Goal: Information Seeking & Learning: Learn about a topic

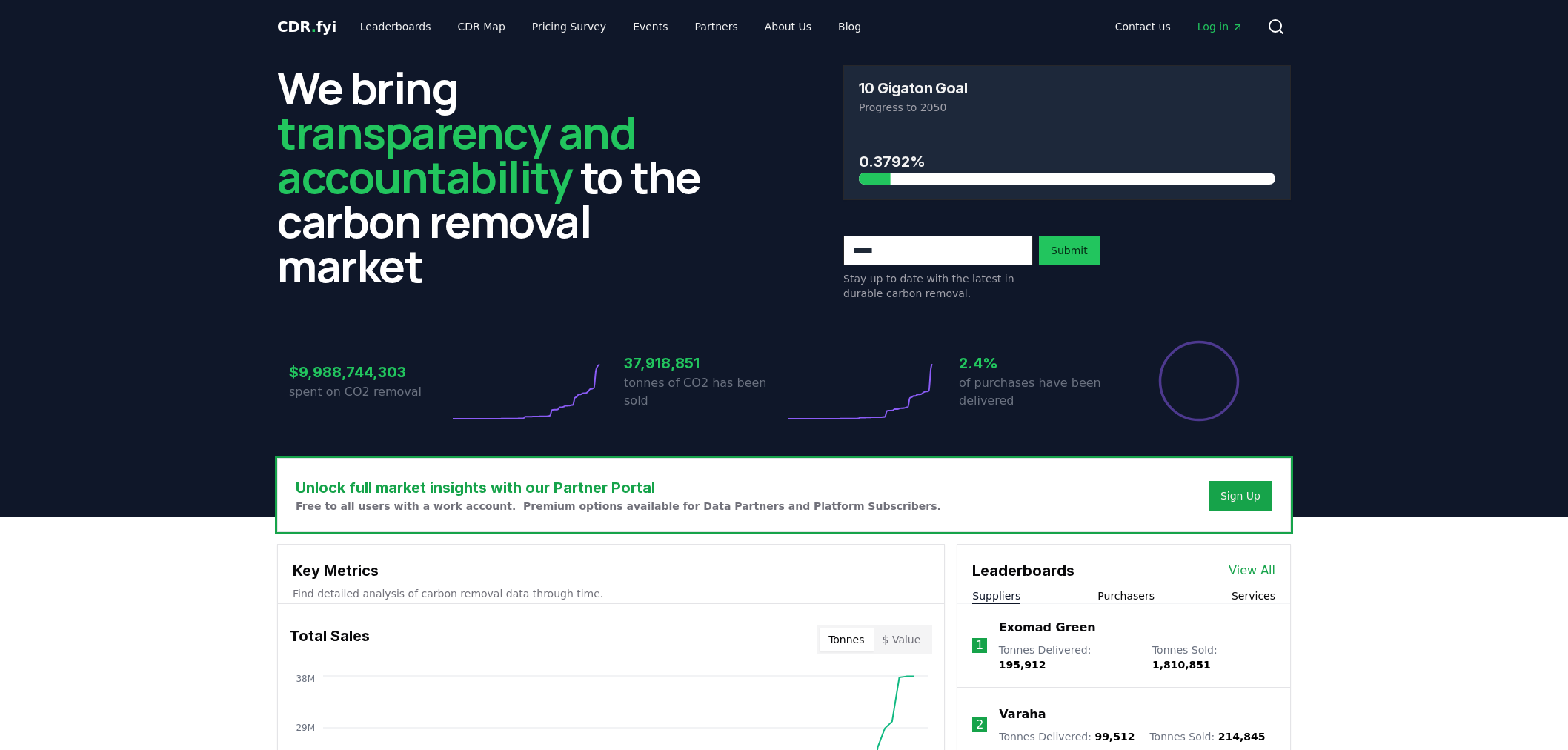
scroll to position [219, 0]
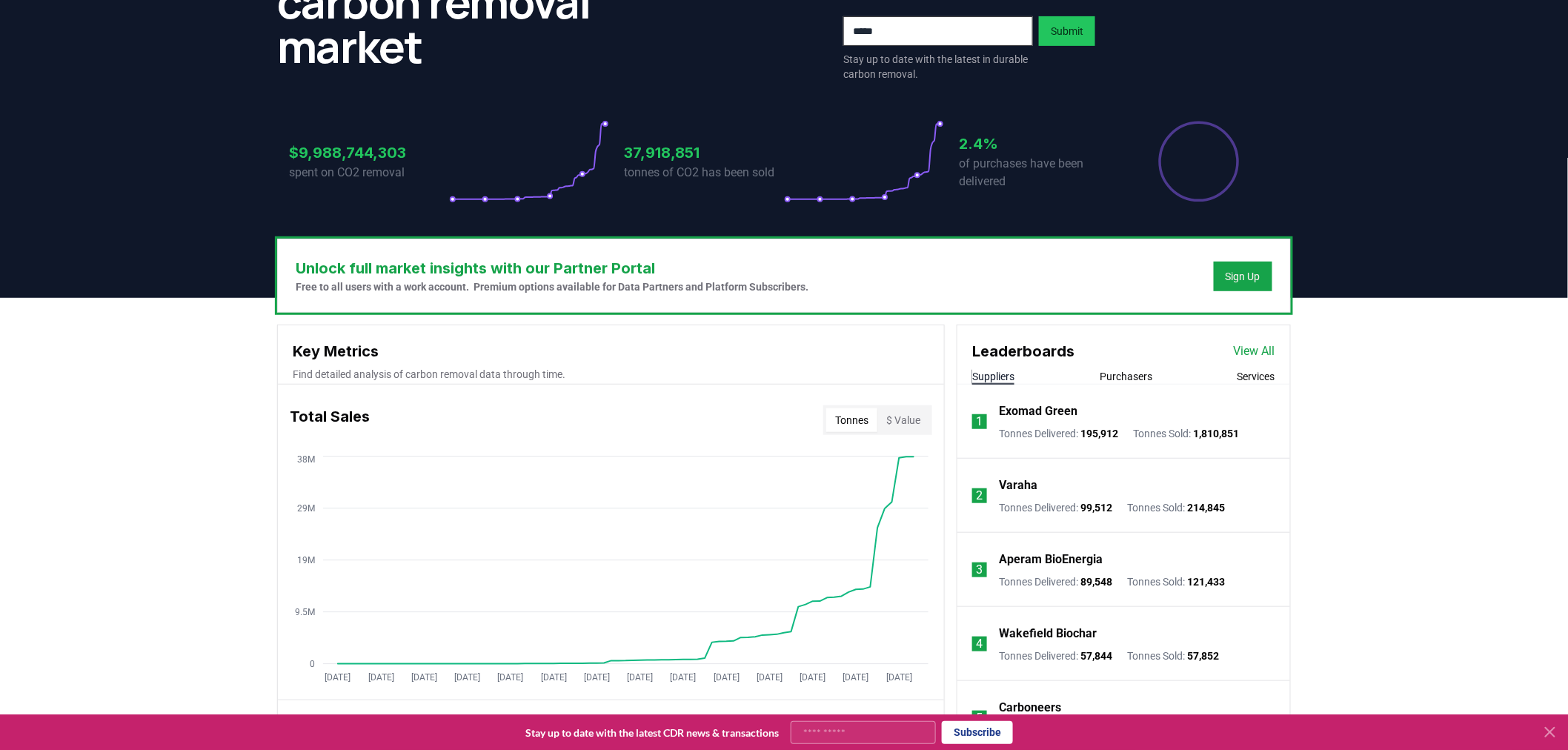
drag, startPoint x: 1227, startPoint y: 371, endPoint x: 1234, endPoint y: 370, distance: 7.1
click at [1227, 371] on div "Suppliers Purchasers Services" at bounding box center [1123, 377] width 333 height 16
click at [1248, 370] on button "Services" at bounding box center [1256, 377] width 37 height 15
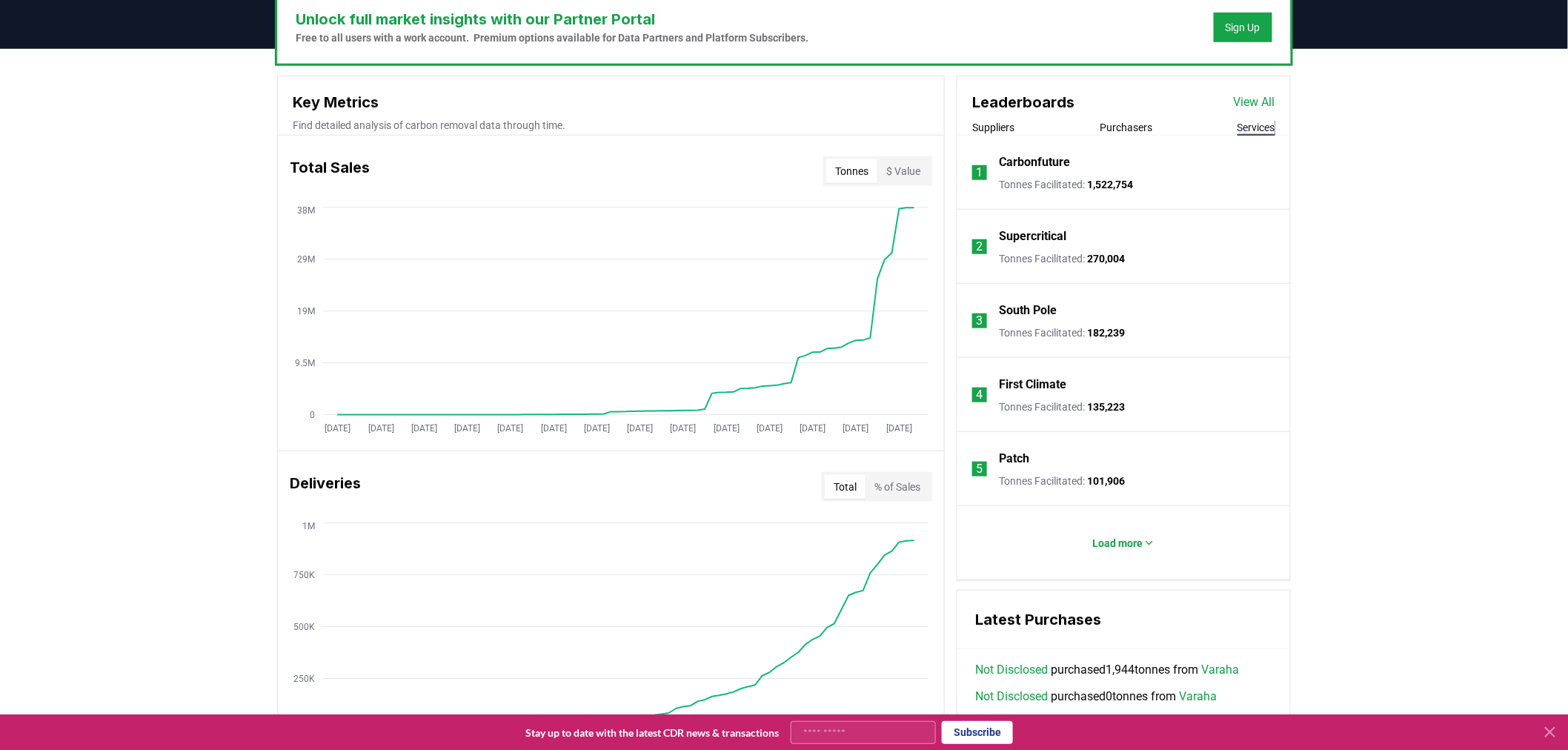
scroll to position [439, 0]
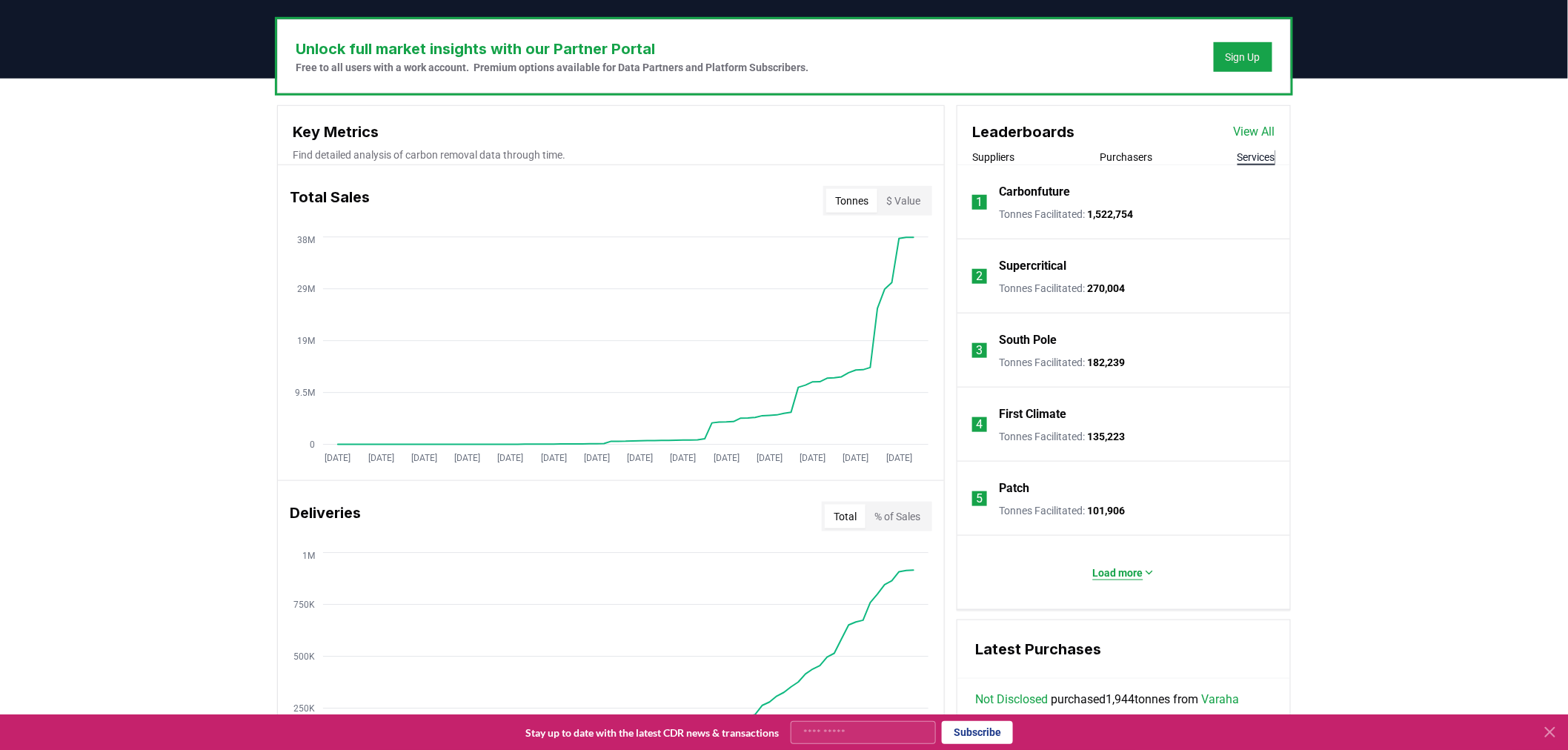
click at [1117, 558] on button "Load more" at bounding box center [1124, 573] width 86 height 29
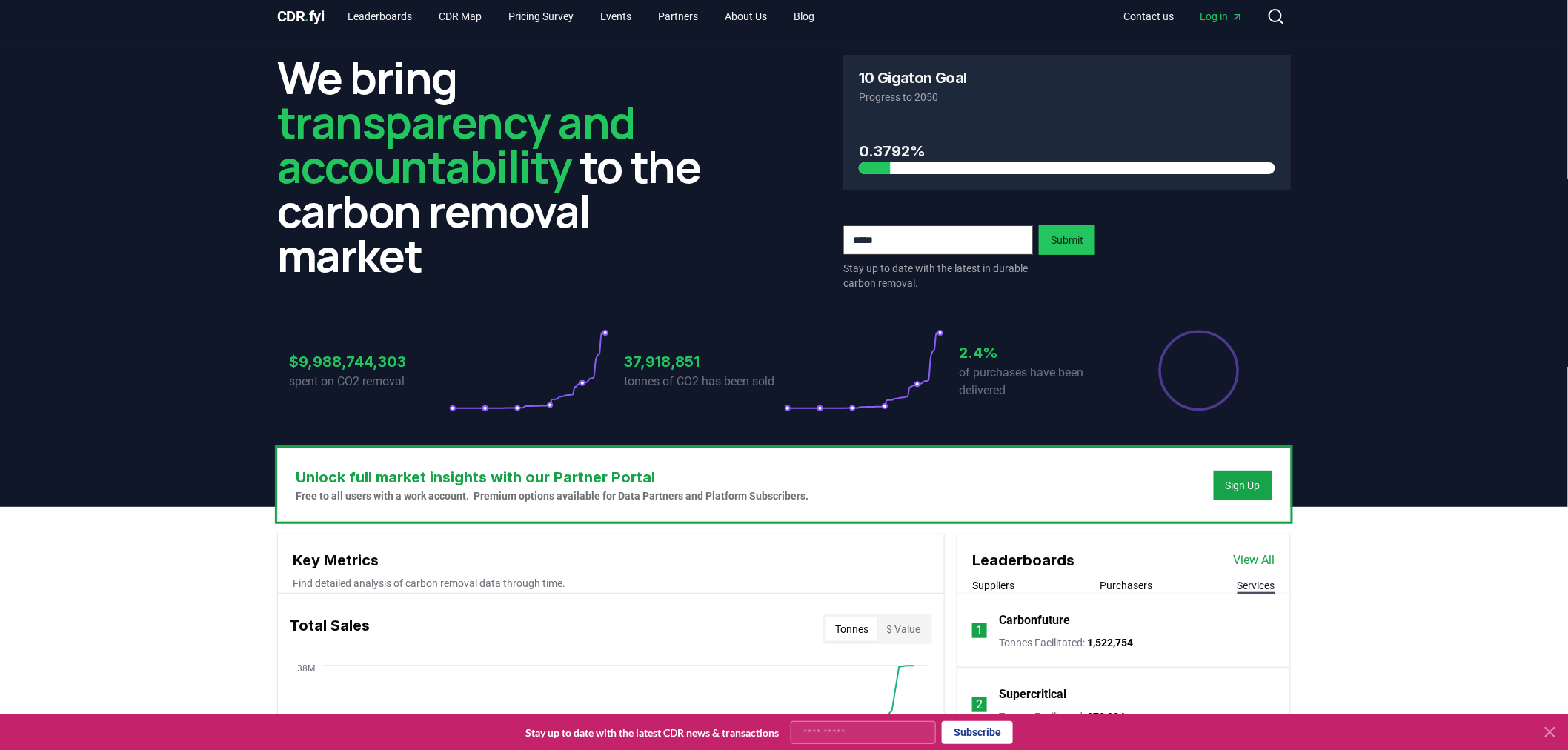
scroll to position [0, 0]
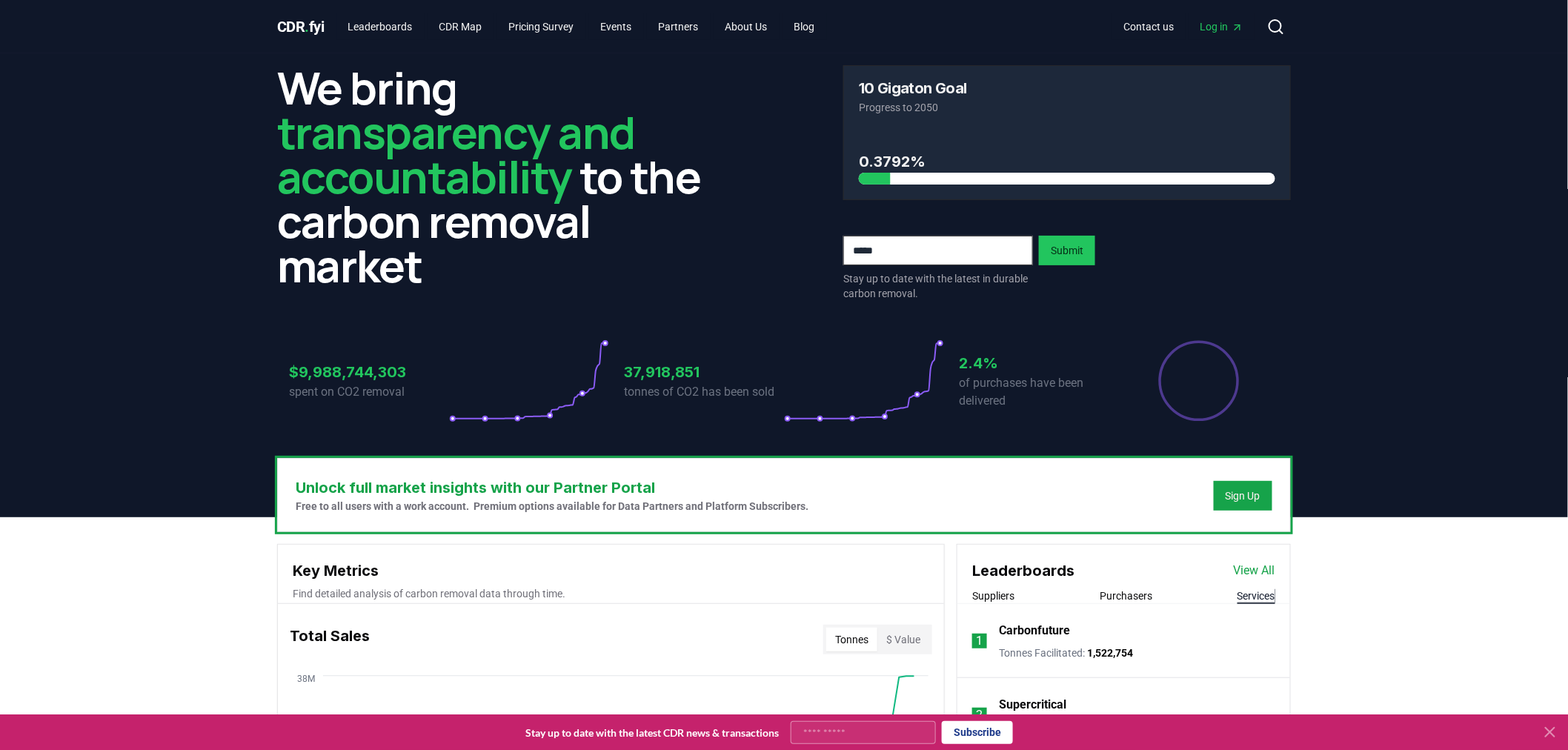
click at [974, 591] on button "Suppliers" at bounding box center [993, 596] width 42 height 15
click at [369, 26] on link "Leaderboards" at bounding box center [380, 26] width 88 height 26
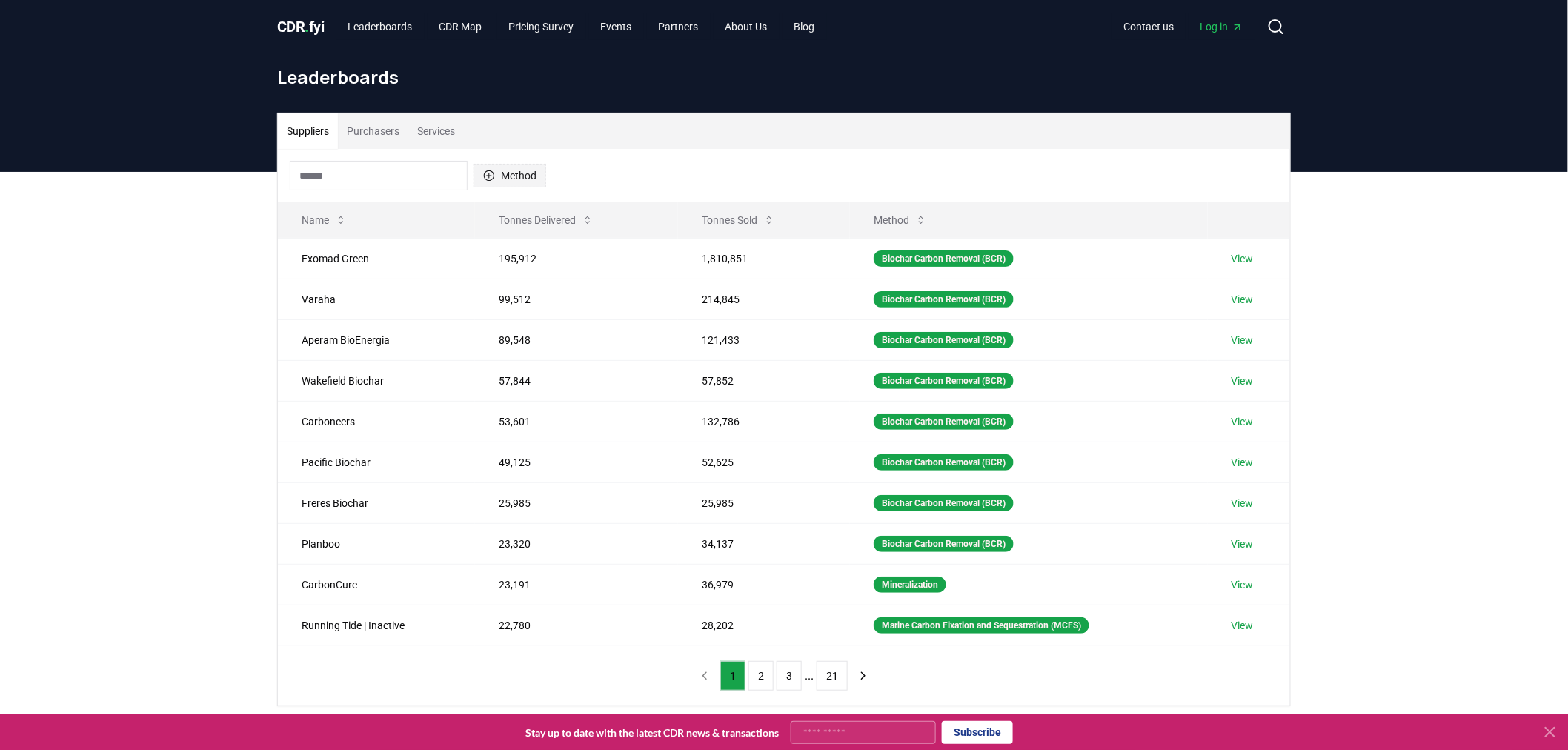
click at [493, 180] on icon "button" at bounding box center [489, 175] width 12 height 12
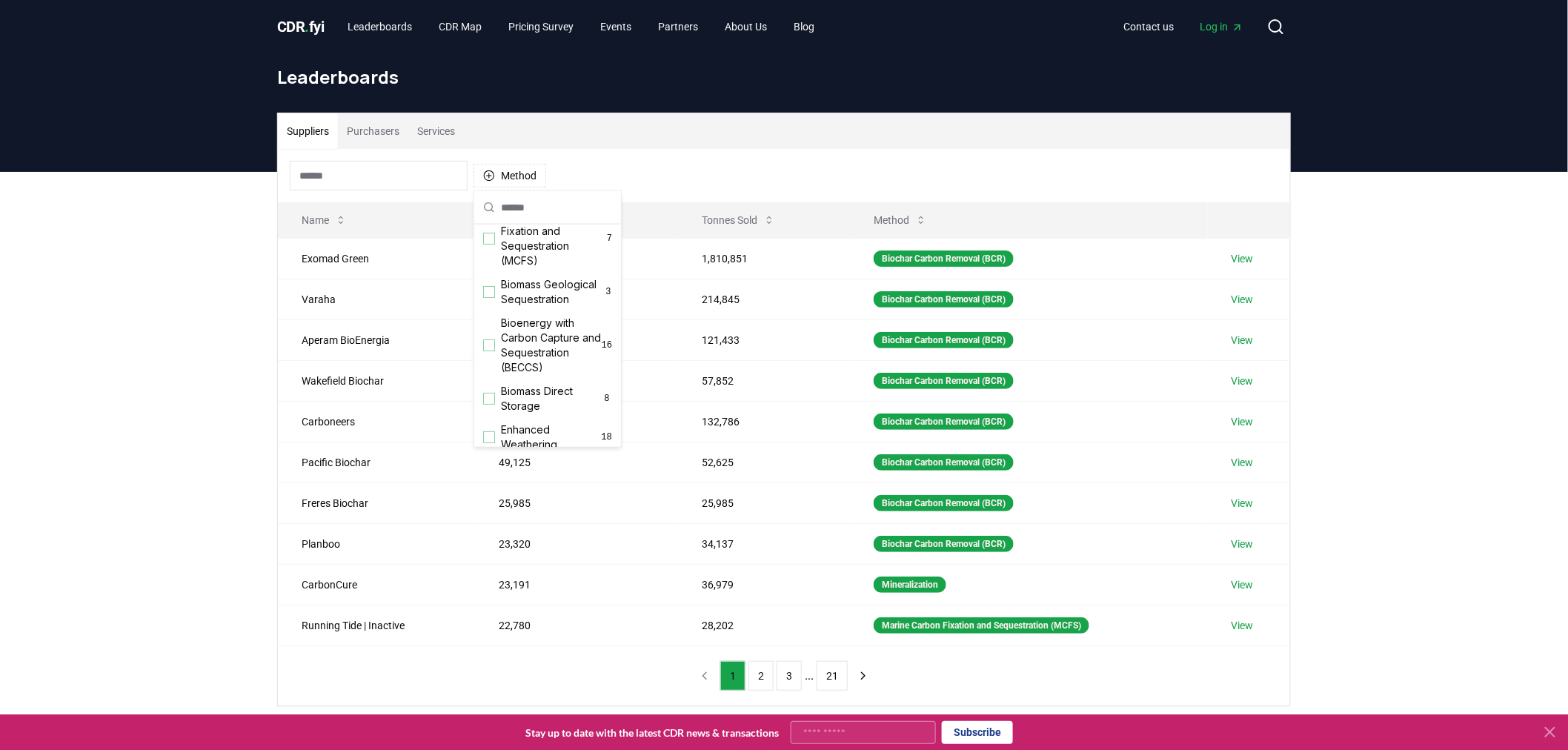
scroll to position [94, 0]
click at [489, 342] on div "Suggestions" at bounding box center [489, 336] width 12 height 12
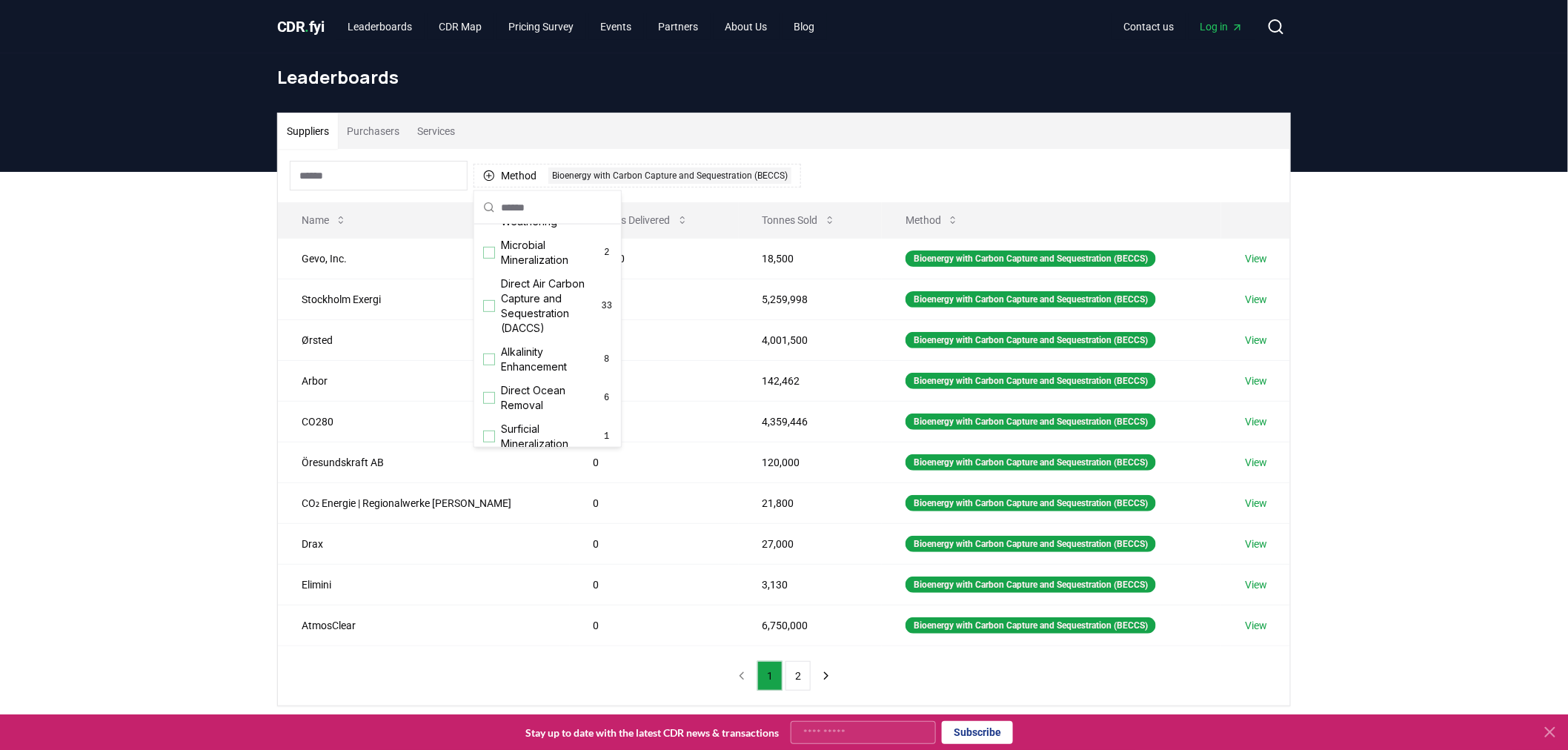
scroll to position [302, 0]
click at [172, 402] on div "Suppliers Purchasers Services Method 1 Bioenergy with Carbon Capture and Seques…" at bounding box center [784, 468] width 1568 height 594
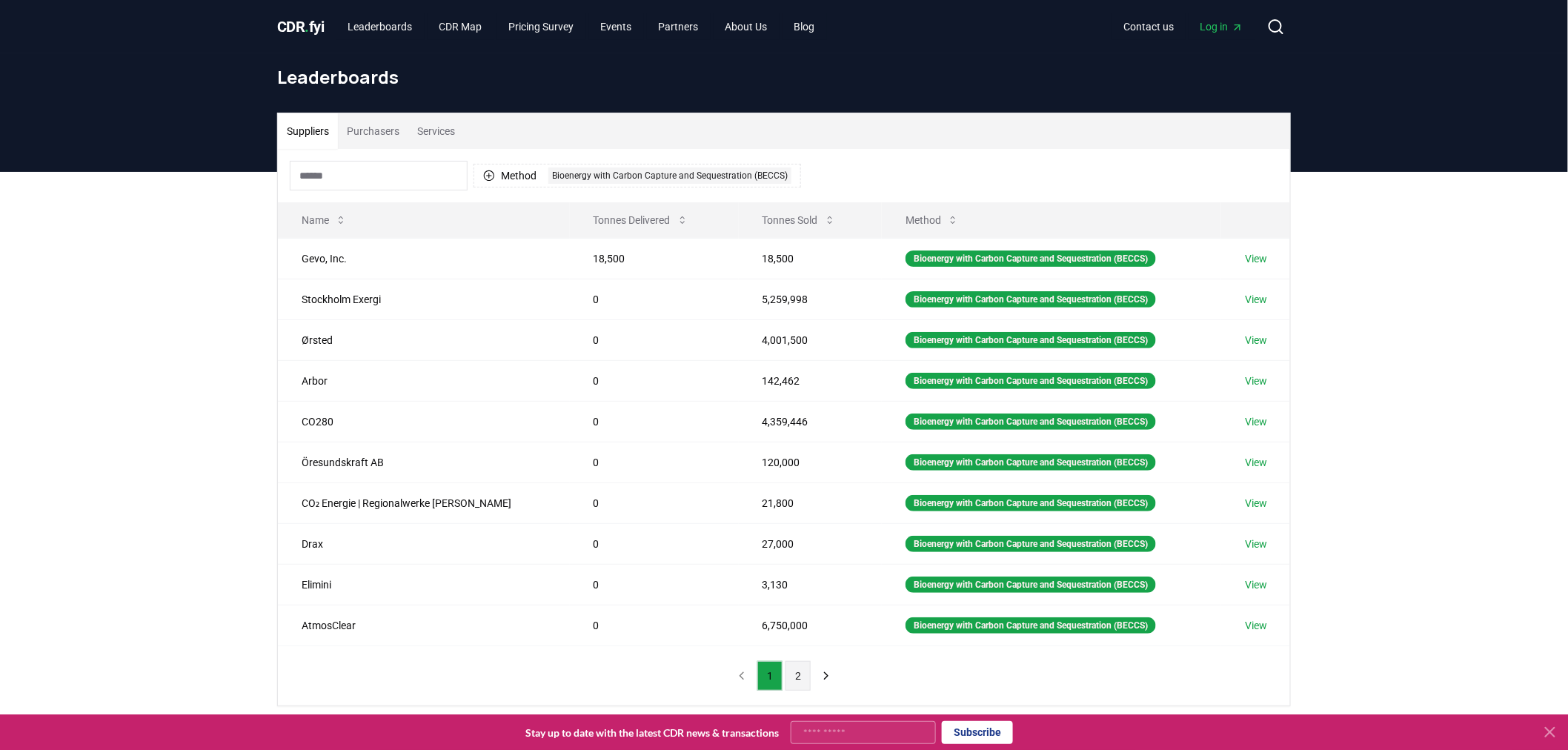
click at [795, 677] on button "2" at bounding box center [798, 676] width 26 height 29
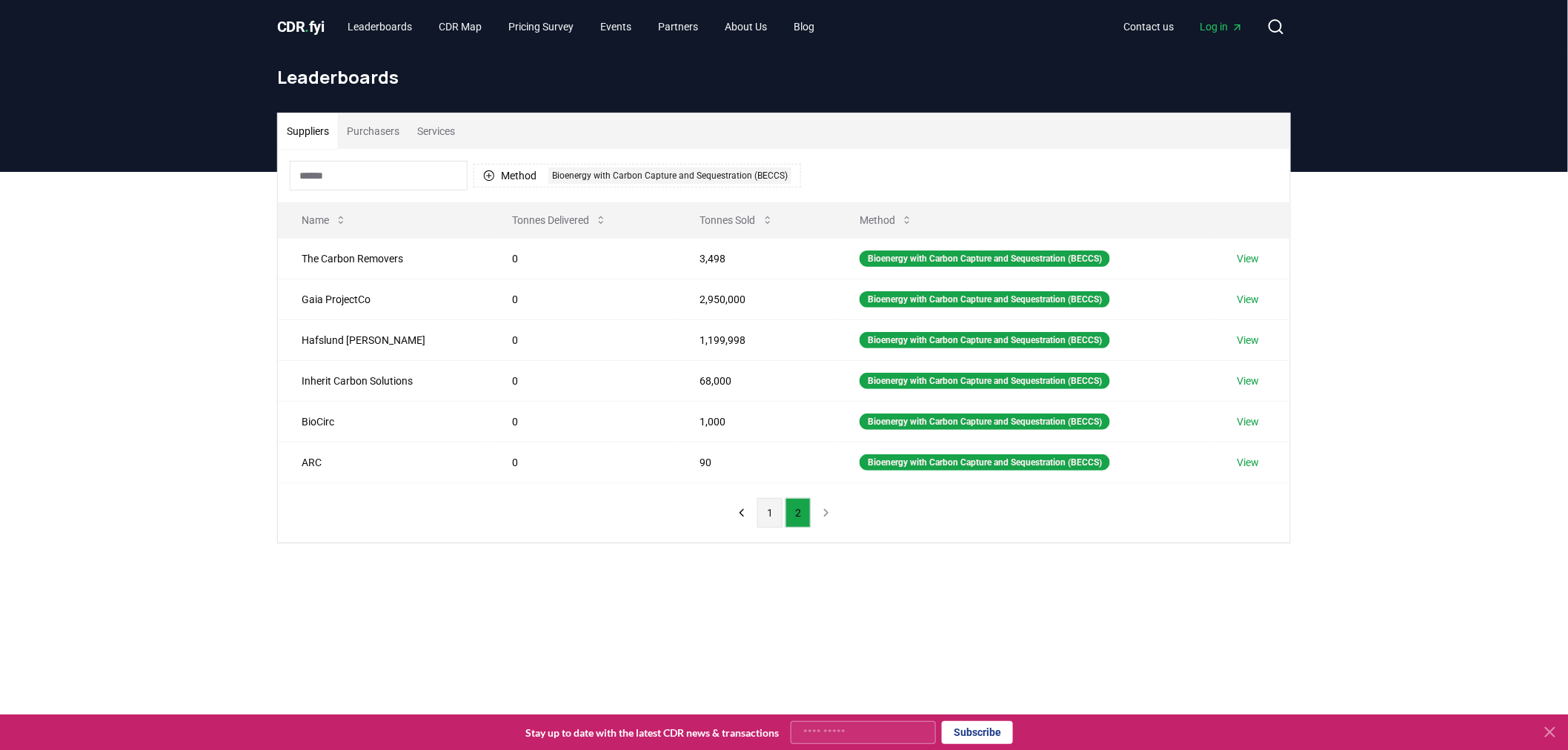
click at [765, 515] on button "1" at bounding box center [770, 513] width 26 height 29
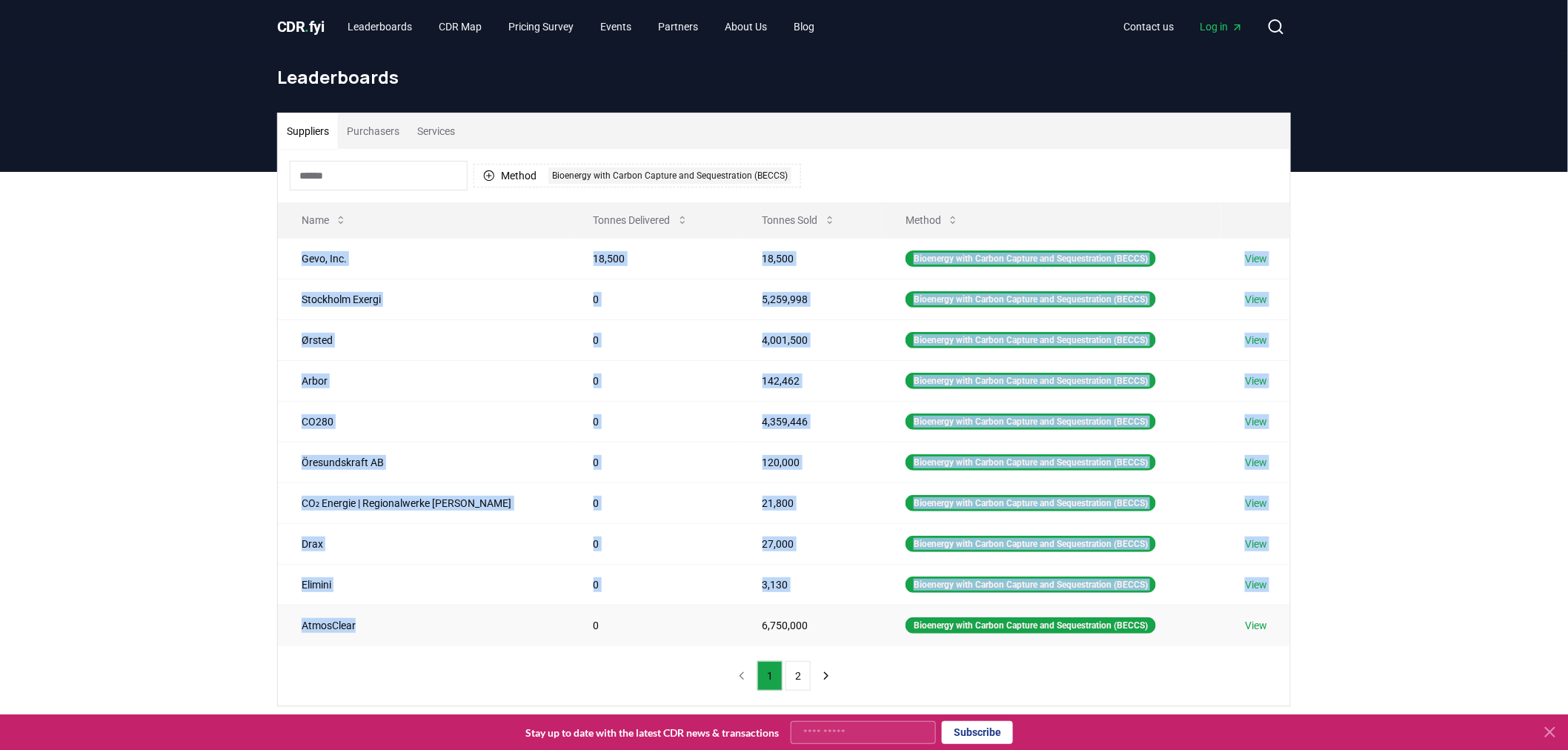
drag, startPoint x: 338, startPoint y: 324, endPoint x: 377, endPoint y: 626, distance: 304.5
click at [377, 626] on tbody "Gevo, Inc. 18,500 18,500 Bioenergy with Carbon Capture and Sequestration (BECCS…" at bounding box center [784, 442] width 1012 height 408
click at [395, 341] on td "Ørsted" at bounding box center [424, 339] width 292 height 41
drag, startPoint x: 427, startPoint y: 334, endPoint x: 357, endPoint y: 291, distance: 82.2
click at [427, 334] on td "Ørsted" at bounding box center [424, 339] width 292 height 41
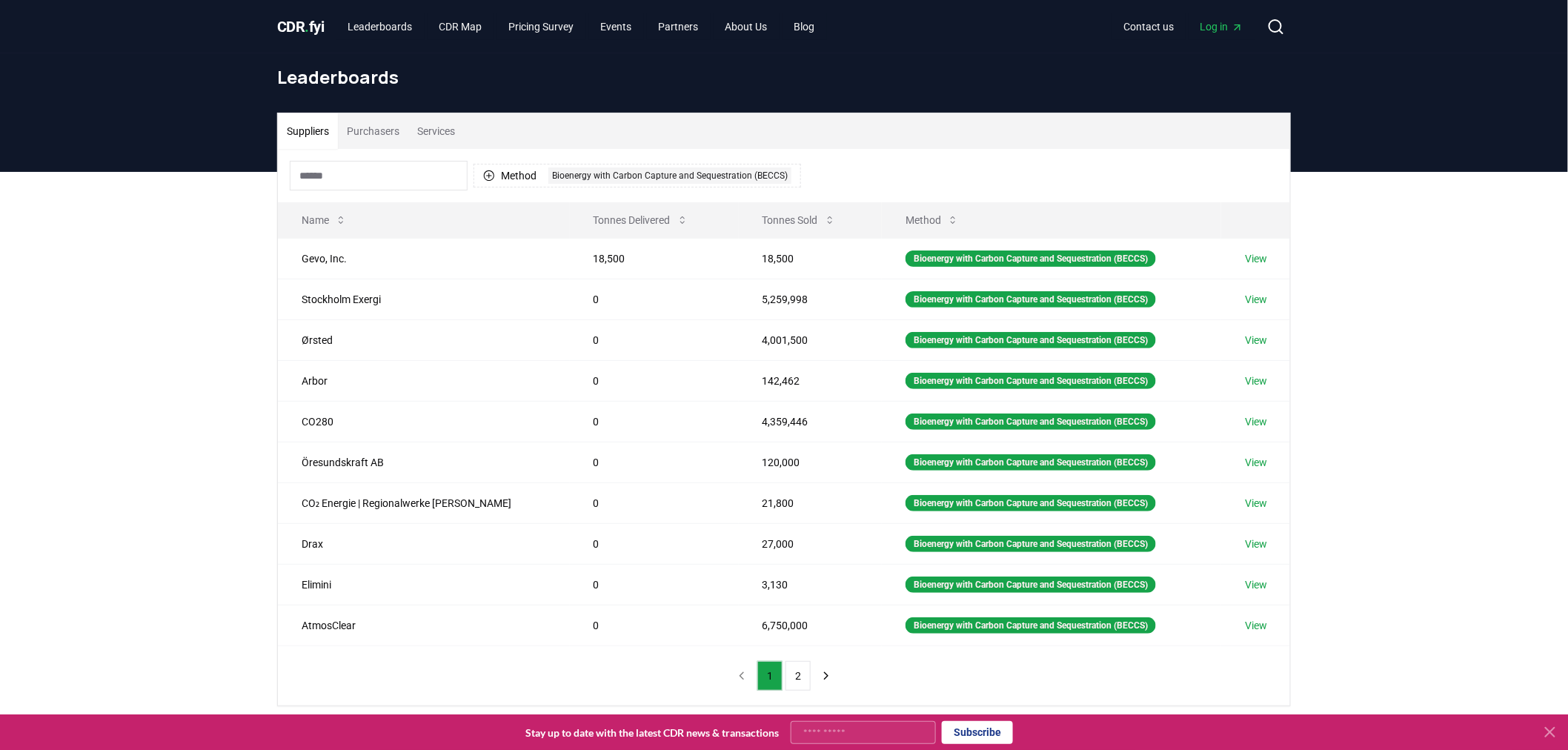
click at [203, 249] on div "Suppliers Purchasers Services Method 1 Bioenergy with Carbon Capture and Seques…" at bounding box center [784, 468] width 1568 height 594
click at [1261, 248] on td "View" at bounding box center [1256, 258] width 69 height 41
click at [1257, 259] on link "View" at bounding box center [1256, 258] width 22 height 15
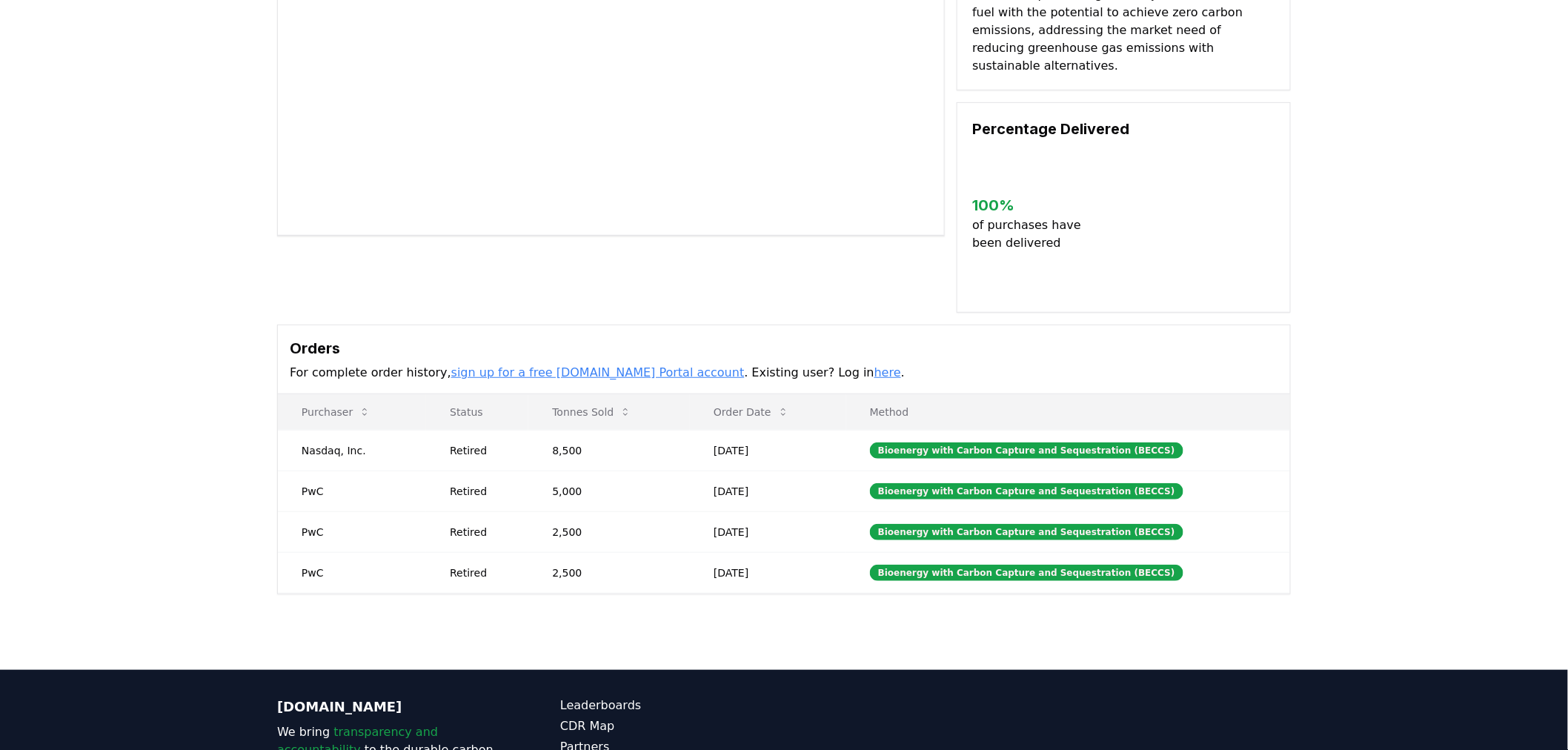
scroll to position [219, 0]
